Goal: Information Seeking & Learning: Find specific fact

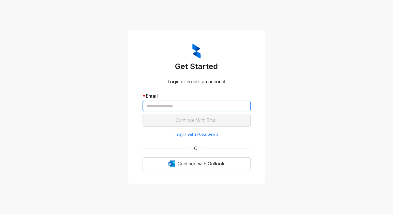
click at [209, 105] on input "text" at bounding box center [197, 106] width 108 height 10
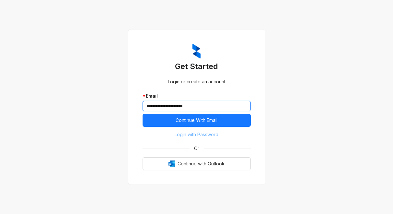
type input "**********"
click at [184, 135] on span "Login with Password" at bounding box center [197, 134] width 44 height 7
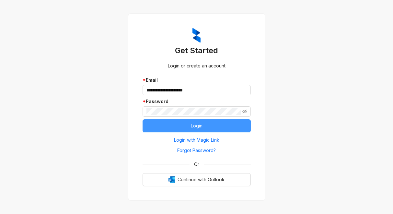
click at [152, 125] on button "Login" at bounding box center [197, 125] width 108 height 13
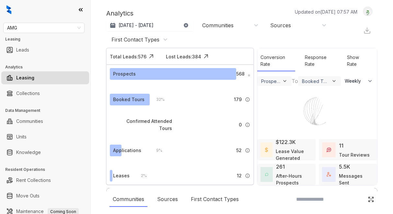
select select "******"
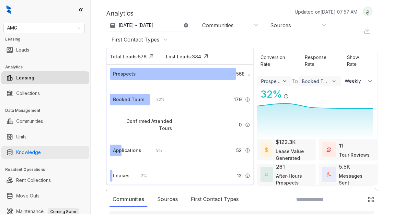
click at [28, 150] on link "Knowledge" at bounding box center [28, 152] width 25 height 13
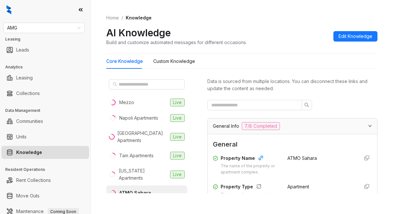
drag, startPoint x: 269, startPoint y: 25, endPoint x: 274, endPoint y: 22, distance: 5.9
click at [269, 25] on div "Home / Knowledge AI Knowledge Build and customize automated messages for differ…" at bounding box center [241, 29] width 271 height 47
click at [40, 31] on span "AMG" at bounding box center [44, 28] width 74 height 10
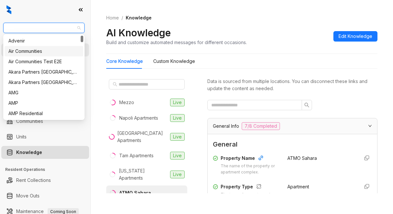
click at [25, 50] on div "Air Communities" at bounding box center [43, 51] width 71 height 7
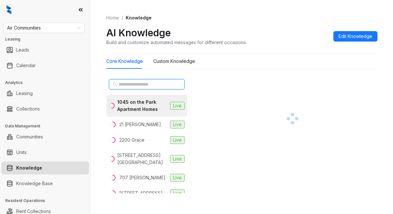
click at [129, 83] on input "text" at bounding box center [147, 84] width 57 height 7
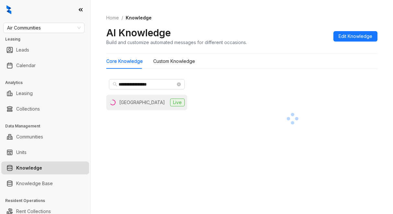
drag, startPoint x: 155, startPoint y: 101, endPoint x: 159, endPoint y: 102, distance: 3.3
click at [155, 101] on div "Waterways Village" at bounding box center [142, 102] width 46 height 7
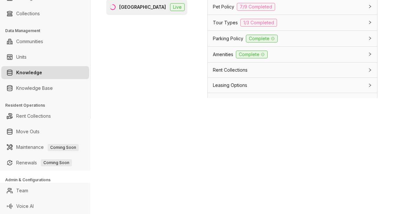
scroll to position [551, 0]
click at [234, 41] on span "Parking Policy" at bounding box center [228, 37] width 30 height 7
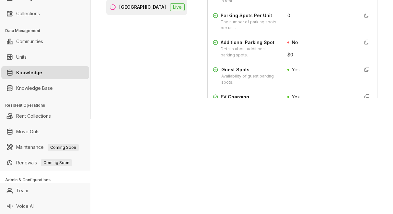
scroll to position [713, 0]
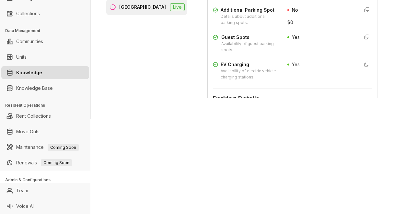
click at [256, 41] on div "Guest Spots" at bounding box center [250, 37] width 58 height 7
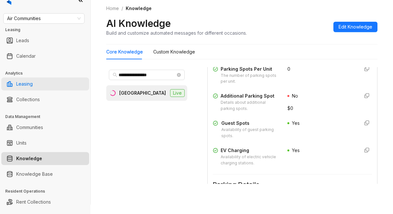
scroll to position [0, 0]
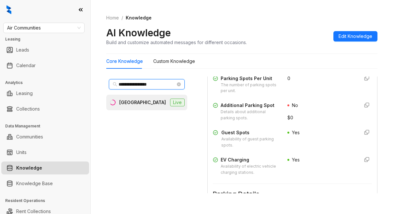
drag, startPoint x: 172, startPoint y: 83, endPoint x: 117, endPoint y: 85, distance: 55.4
click at [117, 85] on span "**********" at bounding box center [147, 84] width 76 height 10
type input "*****"
click at [140, 104] on div "Ravel and Royale" at bounding box center [138, 102] width 38 height 7
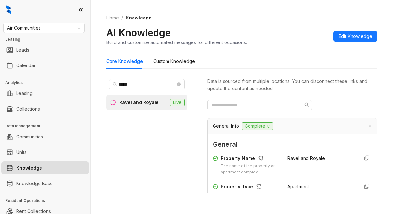
drag, startPoint x: 387, startPoint y: 173, endPoint x: 347, endPoint y: 162, distance: 42.1
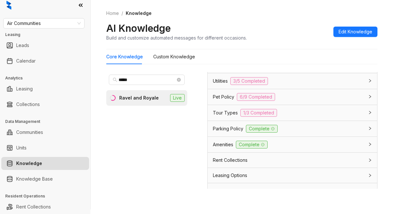
scroll to position [551, 0]
click at [246, 68] on span "Section 8 & Vouchers" at bounding box center [236, 64] width 46 height 7
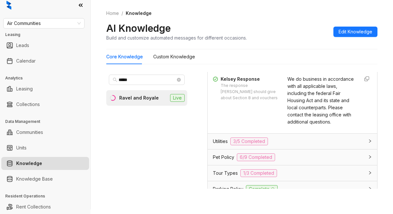
scroll to position [616, 0]
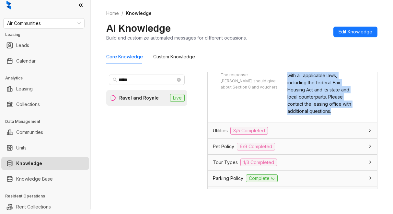
drag, startPoint x: 276, startPoint y: 92, endPoint x: 341, endPoint y: 146, distance: 84.7
click at [341, 115] on div "Kelsey Response The response Kelsey should give about Section 8 and vouchers We…" at bounding box center [292, 90] width 159 height 50
copy span "We do business in accordance with all applicable laws, including the federal Fa…"
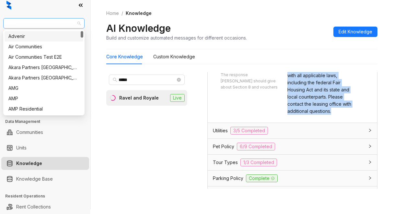
click at [52, 19] on span "Air Communities" at bounding box center [44, 23] width 74 height 10
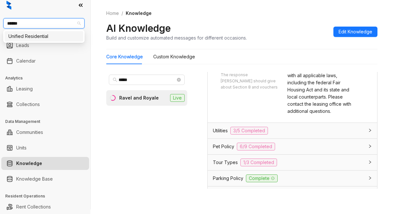
type input "*******"
click at [53, 38] on div "Unified Residential" at bounding box center [43, 36] width 71 height 7
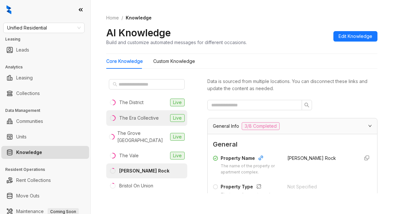
click at [129, 116] on div "The Era Collective" at bounding box center [139, 117] width 40 height 7
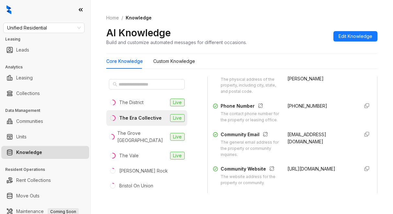
scroll to position [162, 0]
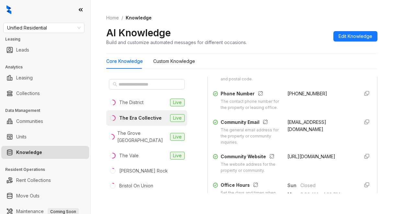
drag, startPoint x: 276, startPoint y: 130, endPoint x: 320, endPoint y: 140, distance: 44.6
click at [320, 140] on div "Community Email The general email address for the property or community inquiri…" at bounding box center [292, 132] width 159 height 27
copy span "jwade@unified-residential.com"
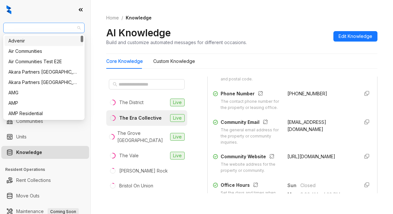
click at [50, 28] on span "Unified Residential" at bounding box center [44, 28] width 74 height 10
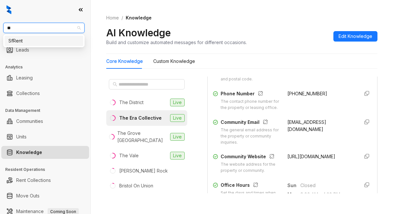
type input "***"
click at [24, 39] on div "SfRent" at bounding box center [43, 40] width 71 height 7
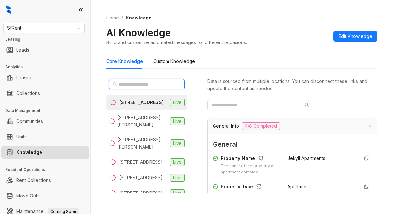
click at [134, 84] on input "text" at bounding box center [147, 84] width 57 height 7
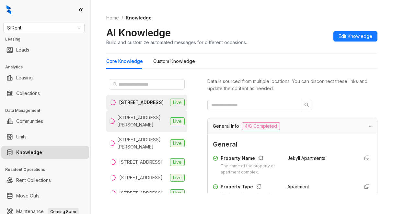
click at [120, 123] on div "[STREET_ADDRESS][PERSON_NAME]" at bounding box center [142, 121] width 50 height 14
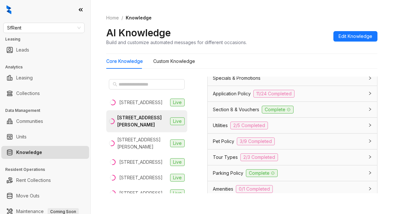
scroll to position [713, 0]
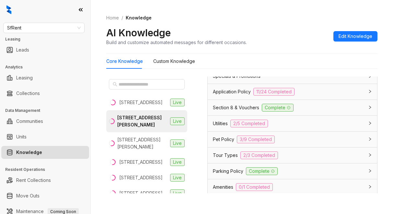
click at [230, 107] on span "Section 8 & Vouchers" at bounding box center [236, 107] width 46 height 7
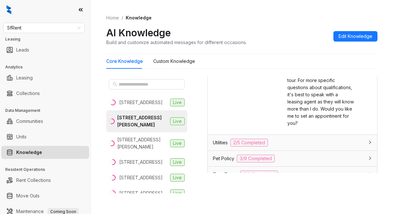
scroll to position [872, 0]
